Goal: Information Seeking & Learning: Learn about a topic

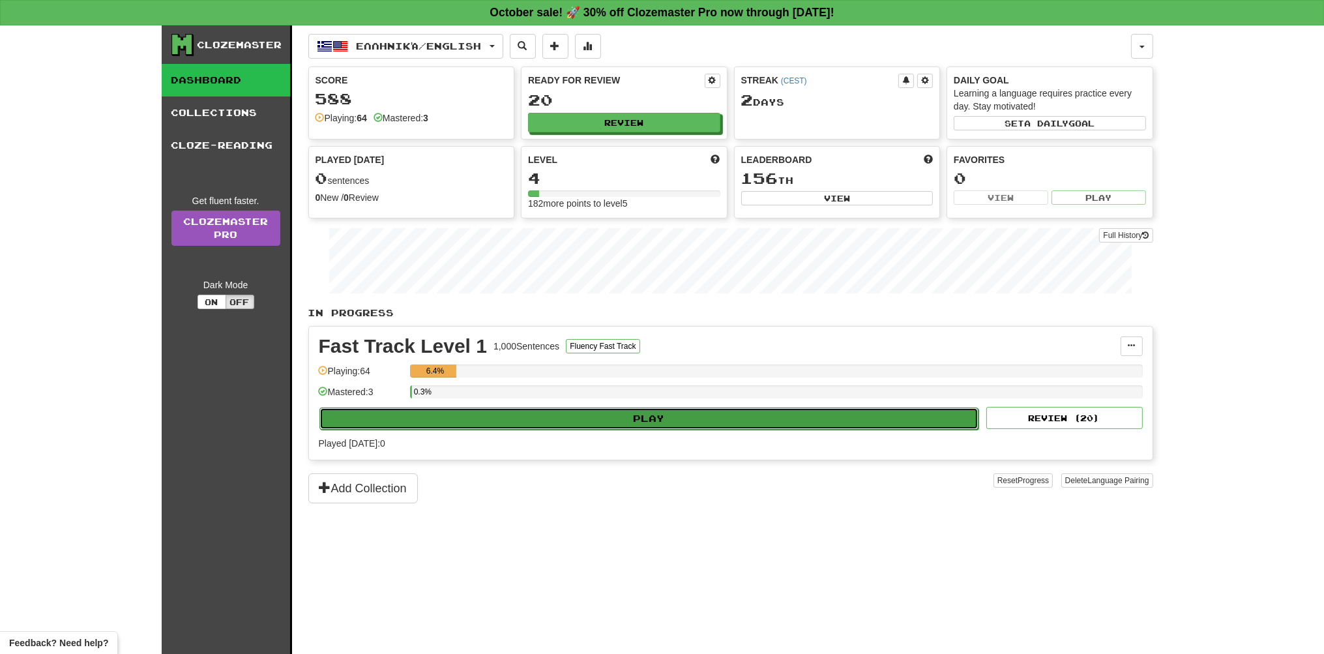
click at [700, 417] on button "Play" at bounding box center [649, 418] width 660 height 22
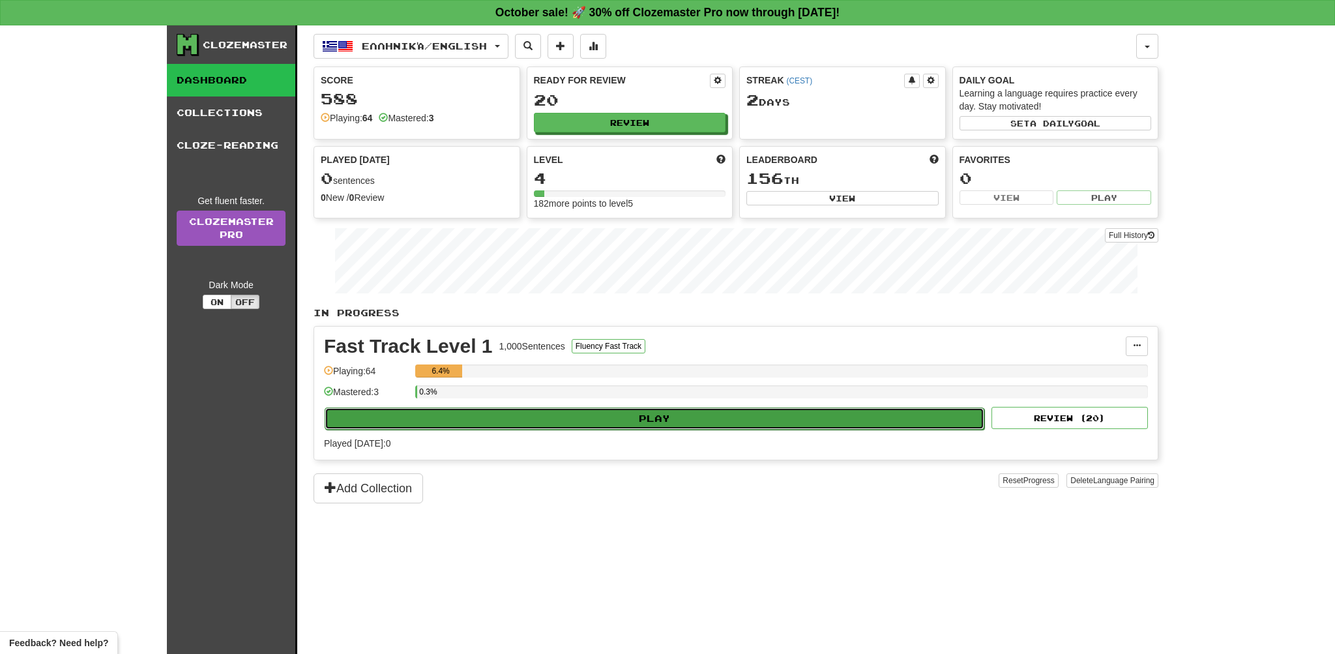
select select "**"
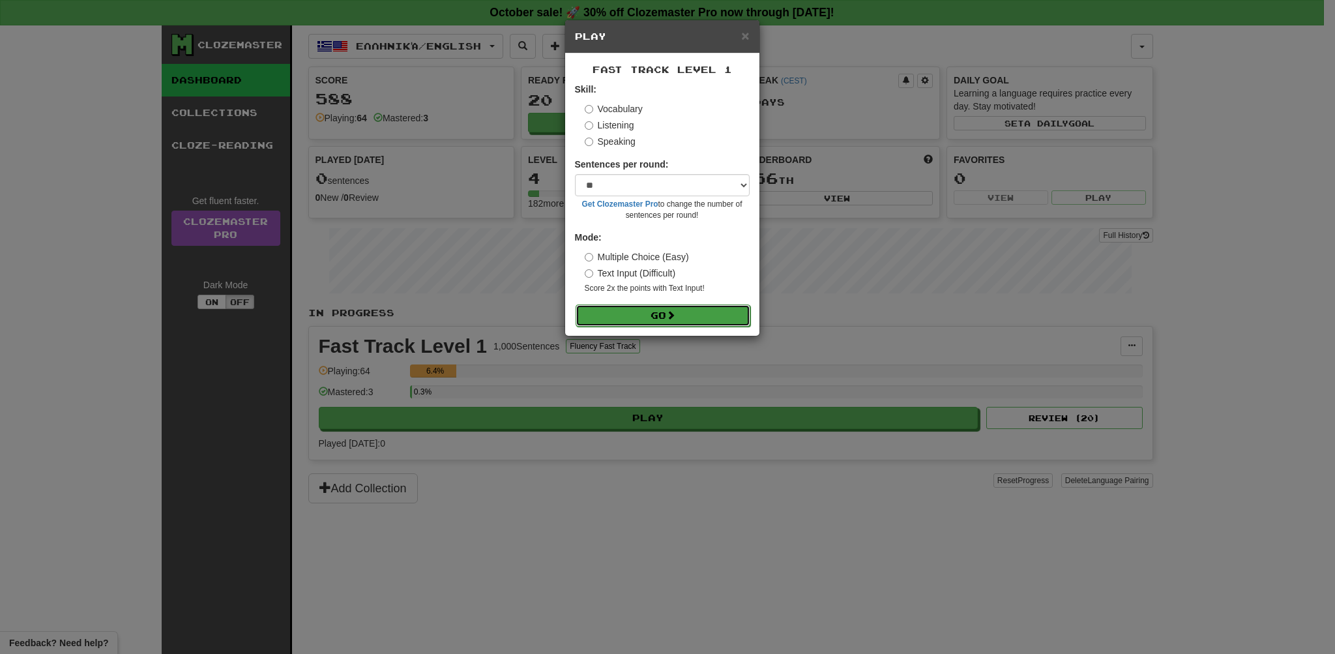
click at [660, 317] on button "Go" at bounding box center [663, 315] width 175 height 22
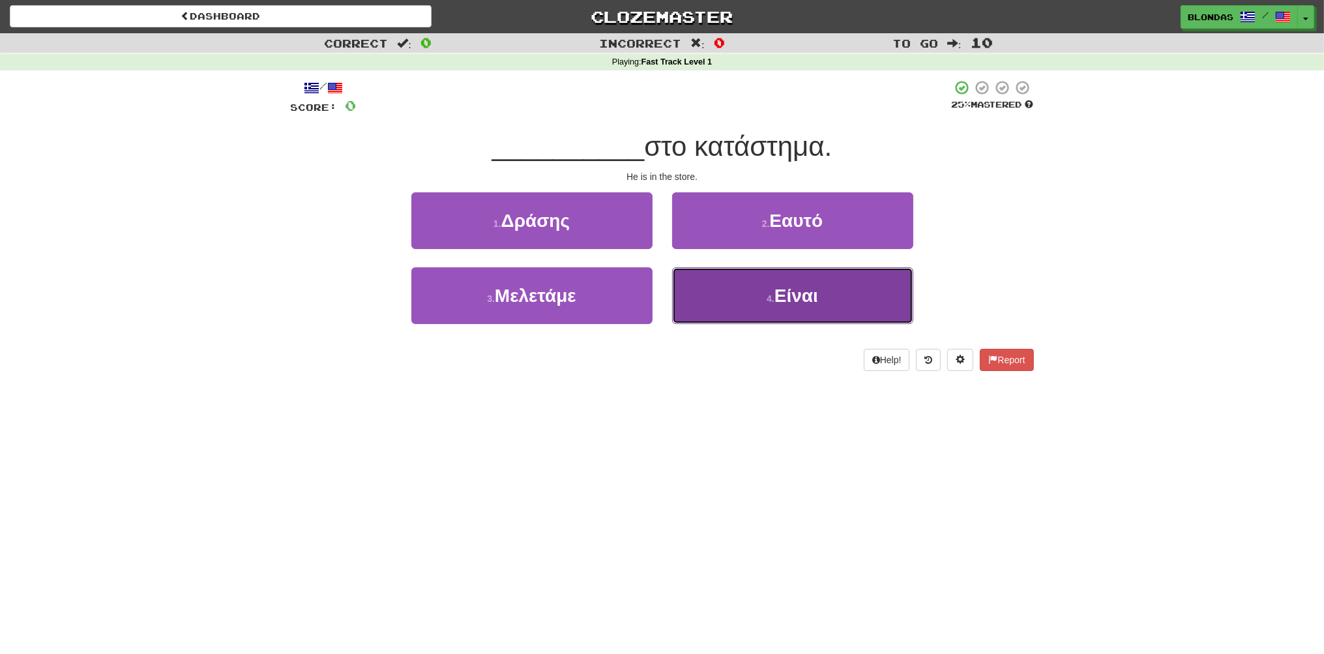
click at [784, 299] on span "Είναι" at bounding box center [797, 296] width 44 height 20
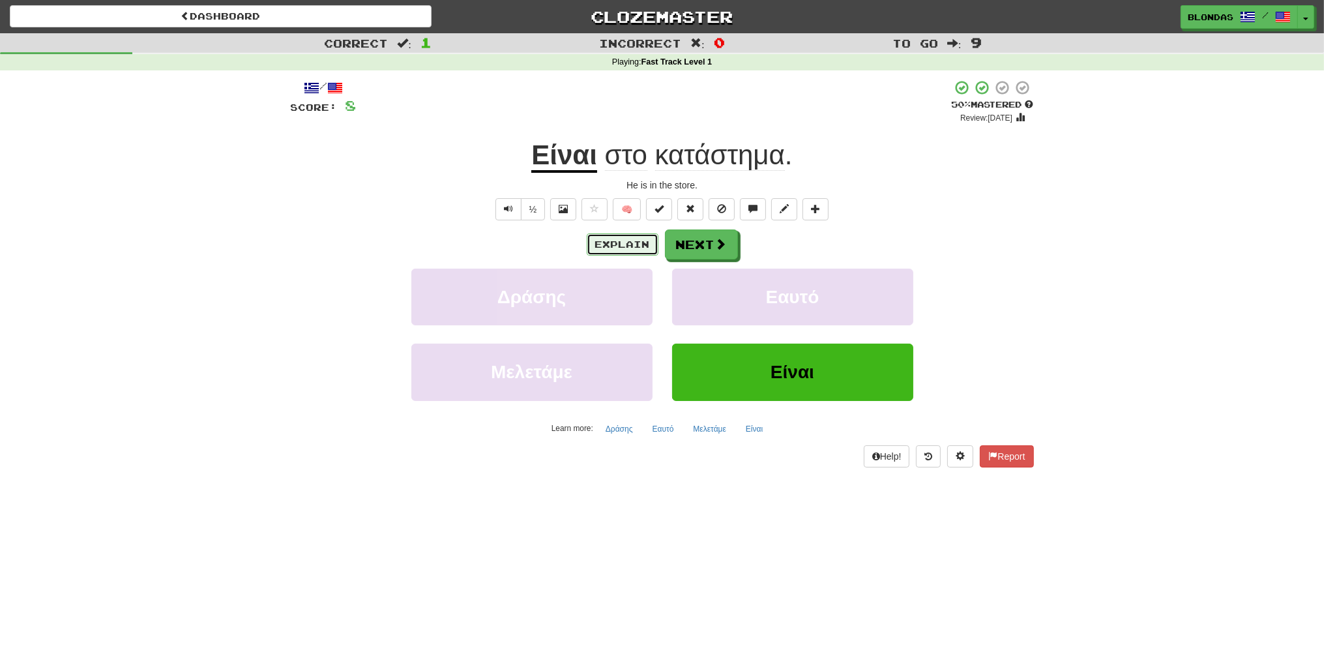
click at [618, 239] on button "Explain" at bounding box center [623, 244] width 72 height 22
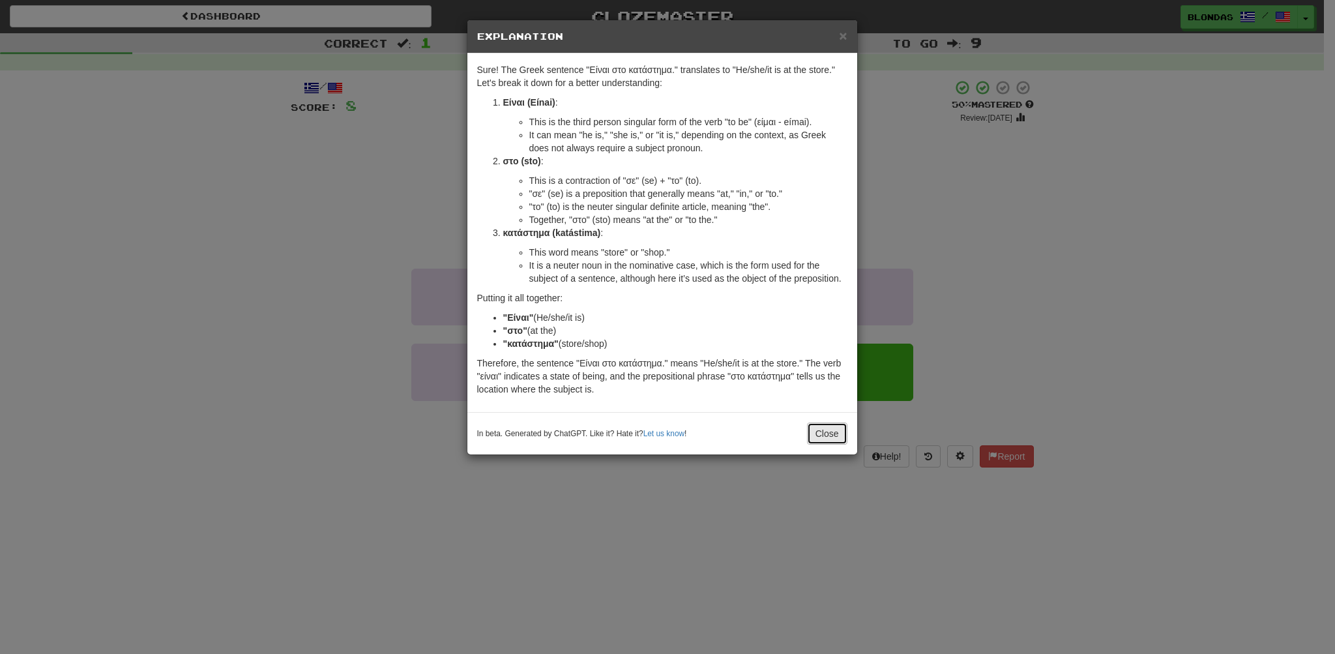
click at [829, 433] on button "Close" at bounding box center [827, 433] width 40 height 22
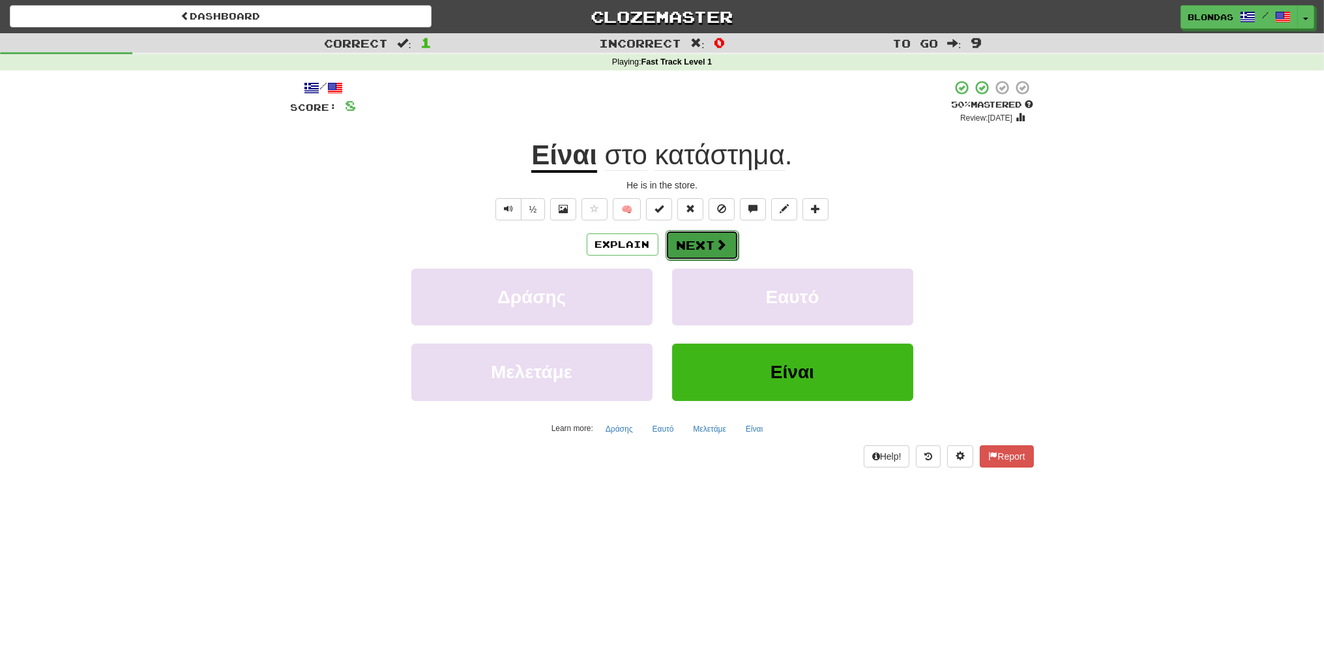
click at [713, 247] on button "Next" at bounding box center [702, 245] width 73 height 30
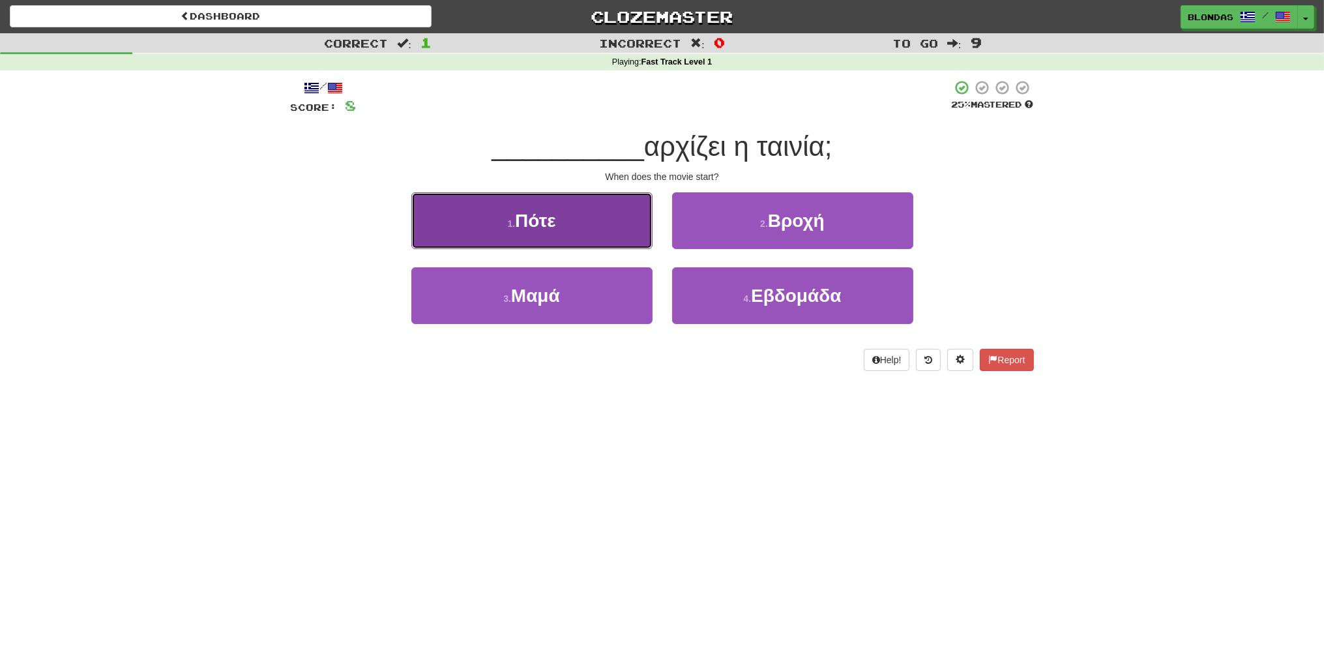
click at [576, 233] on button "1 . Πότε" at bounding box center [531, 220] width 241 height 57
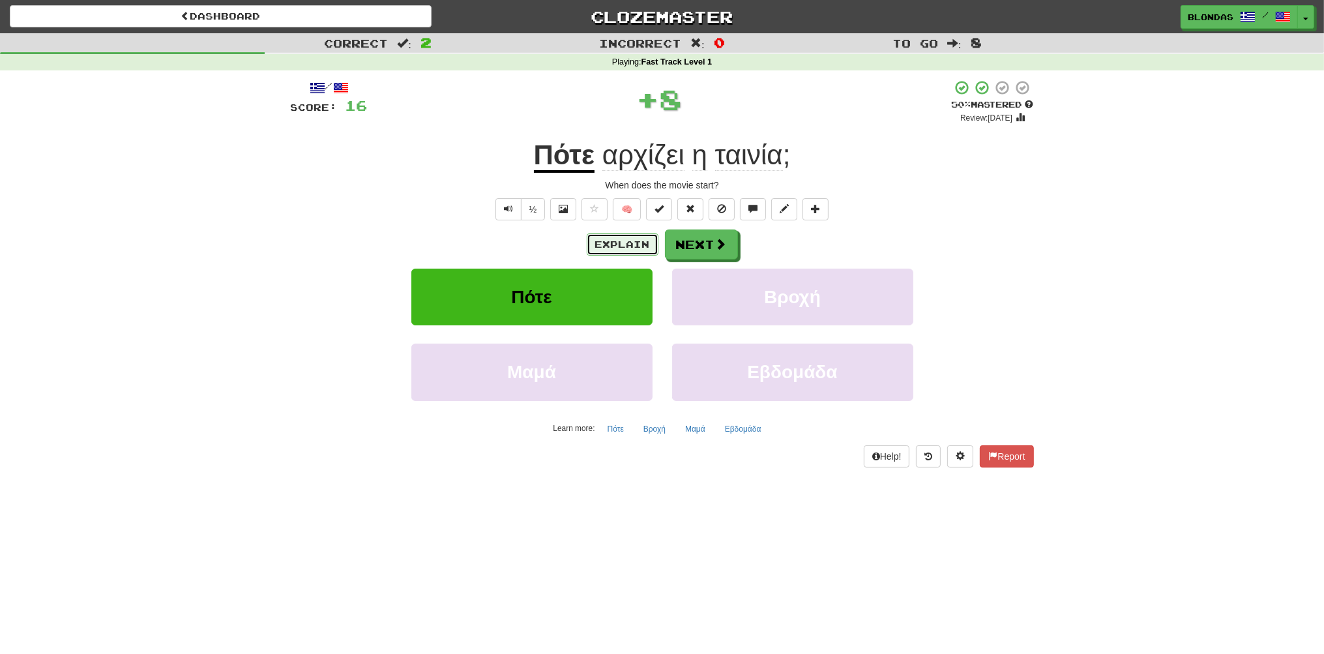
click at [609, 245] on button "Explain" at bounding box center [623, 244] width 72 height 22
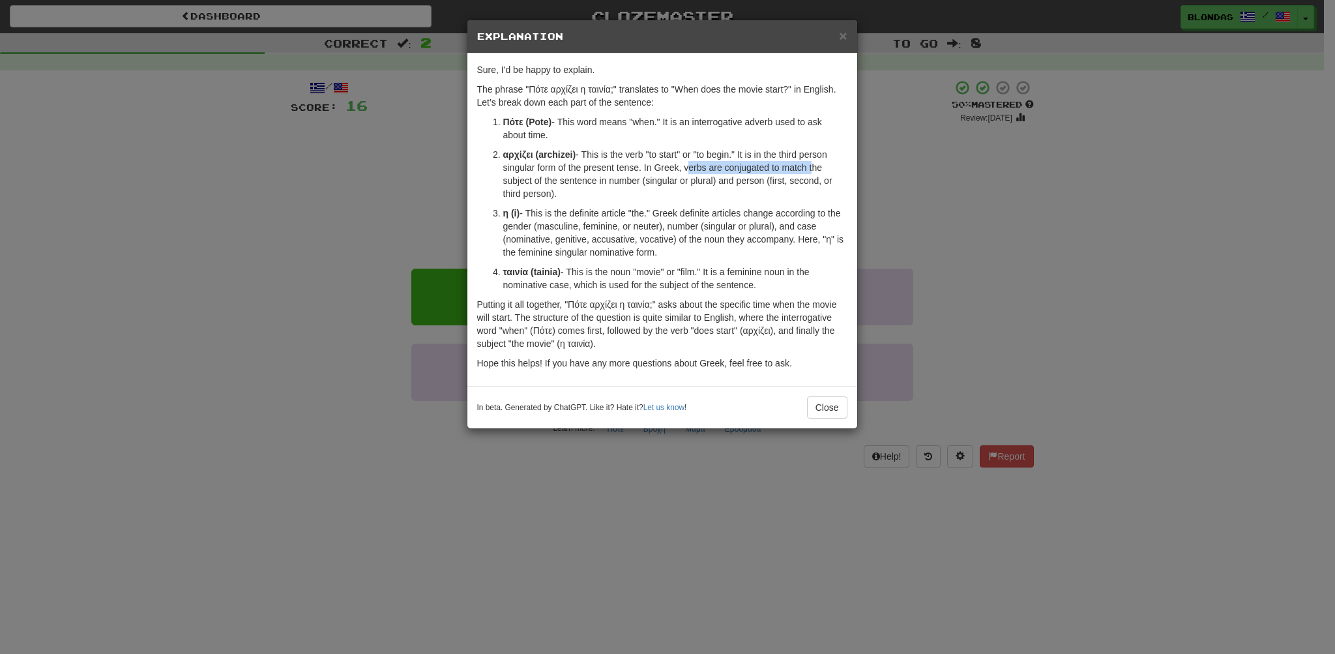
drag, startPoint x: 685, startPoint y: 164, endPoint x: 810, endPoint y: 167, distance: 125.2
click at [810, 167] on p "αρχίζει (archizei) - This is the verb "to start" or "to begin." It is in the th…" at bounding box center [675, 174] width 344 height 52
click at [801, 143] on div at bounding box center [801, 143] width 0 height 0
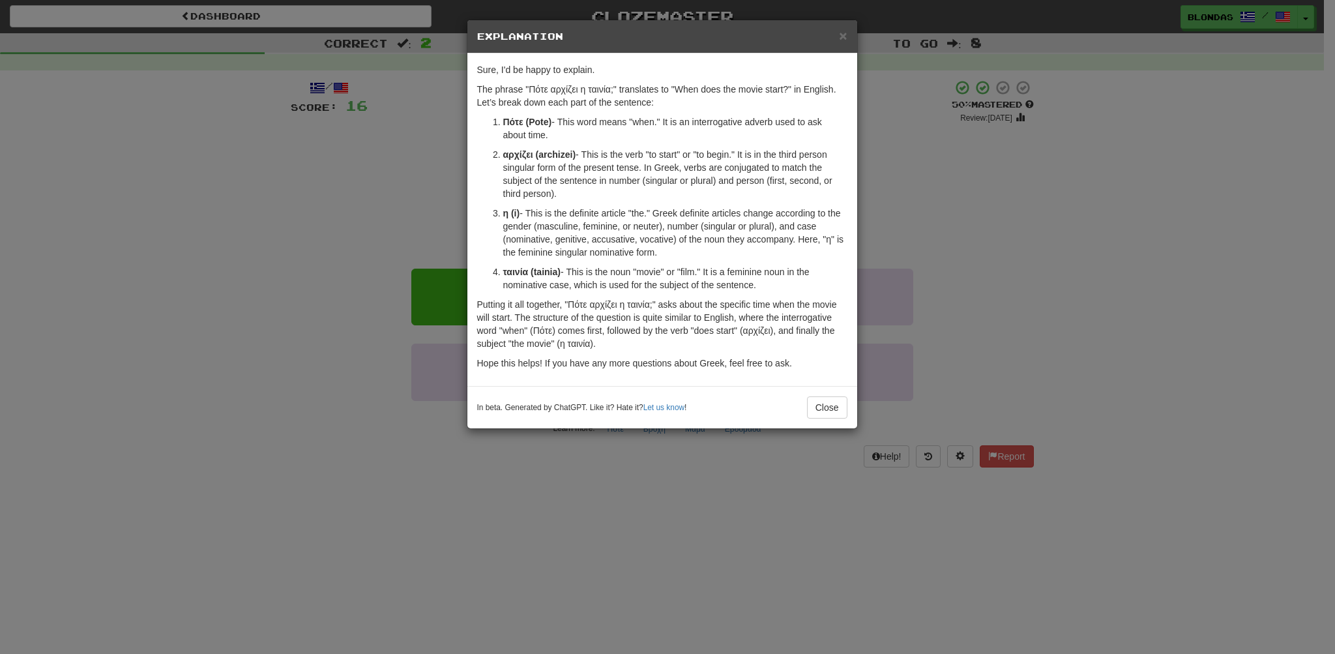
click at [707, 194] on p "αρχίζει (archizei) - This is the verb "to start" or "to begin." It is in the th…" at bounding box center [675, 174] width 344 height 52
